Goal: Find specific page/section: Find specific page/section

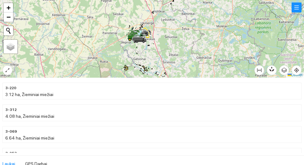
click at [300, 48] on div at bounding box center [152, 38] width 304 height 77
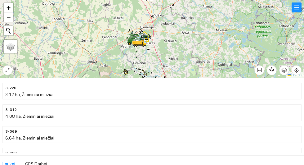
click at [5, 89] on span "3-220" at bounding box center [10, 88] width 11 height 6
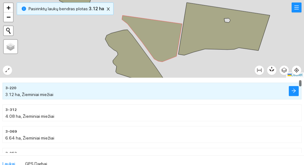
click at [5, 84] on h4 "3-220" at bounding box center [36, 87] width 62 height 7
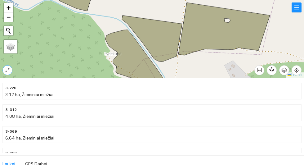
click at [5, 72] on icon "expand-alt" at bounding box center [7, 70] width 5 height 5
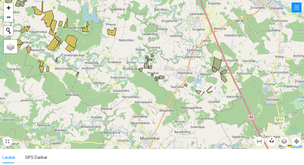
click at [302, 143] on link "Leaflet" at bounding box center [294, 145] width 15 height 4
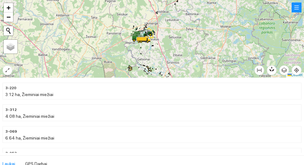
click at [2, 68] on div at bounding box center [152, 38] width 304 height 77
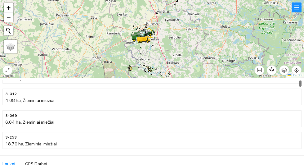
scroll to position [16, 0]
click at [6, 71] on icon "expand-alt" at bounding box center [7, 70] width 5 height 5
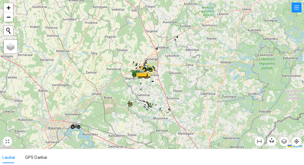
scroll to position [16, 0]
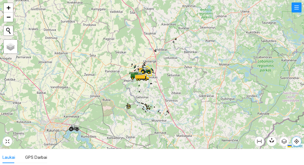
click at [297, 142] on icon "aim" at bounding box center [296, 140] width 1 height 1
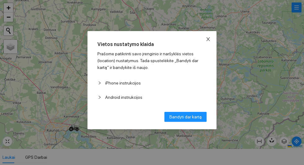
click at [210, 37] on icon "close" at bounding box center [207, 39] width 5 height 5
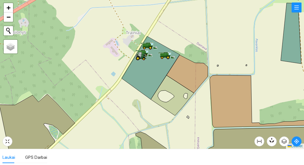
click at [149, 68] on icon at bounding box center [150, 67] width 58 height 63
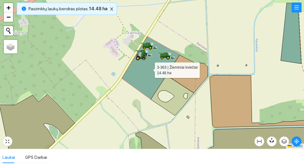
click at [96, 54] on div at bounding box center [152, 74] width 304 height 148
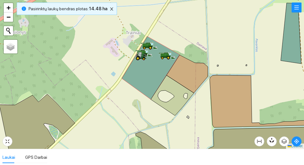
scroll to position [1752, 0]
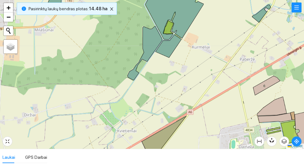
scroll to position [1752, 0]
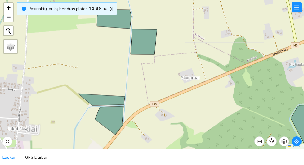
click at [108, 117] on icon at bounding box center [109, 120] width 29 height 29
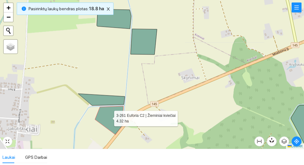
scroll to position [2553, 0]
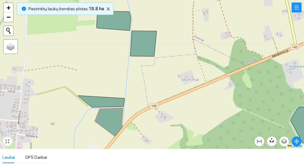
click at [96, 98] on icon at bounding box center [101, 101] width 46 height 12
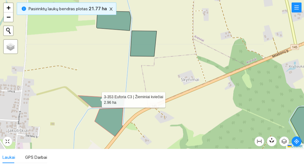
scroll to position [1276, 0]
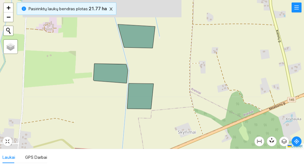
click at [136, 96] on icon at bounding box center [140, 95] width 26 height 25
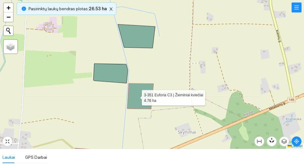
scroll to position [2056, 0]
click at [108, 72] on icon at bounding box center [110, 74] width 34 height 20
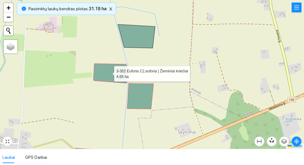
scroll to position [606, 0]
click at [137, 32] on icon at bounding box center [136, 36] width 37 height 24
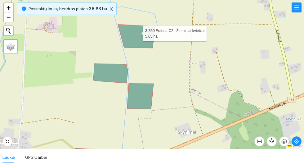
scroll to position [2035, 0]
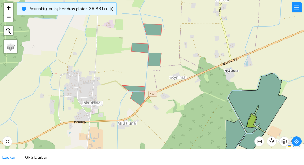
scroll to position [2035, 0]
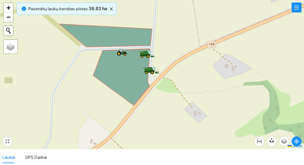
scroll to position [2035, 0]
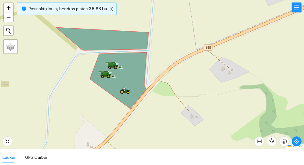
click at [122, 80] on icon at bounding box center [118, 80] width 57 height 56
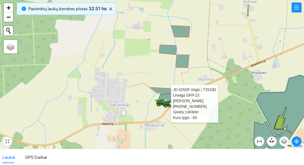
click at [230, 107] on div at bounding box center [152, 74] width 304 height 148
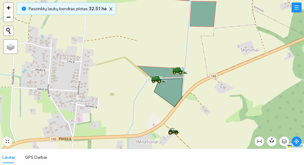
scroll to position [2035, 0]
